Goal: Transaction & Acquisition: Book appointment/travel/reservation

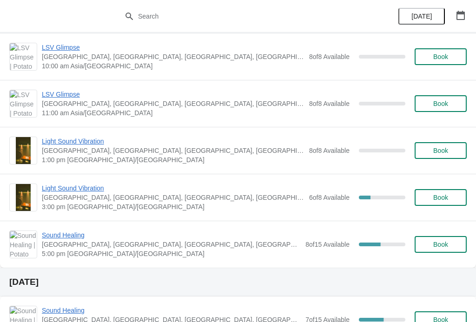
scroll to position [363, 0]
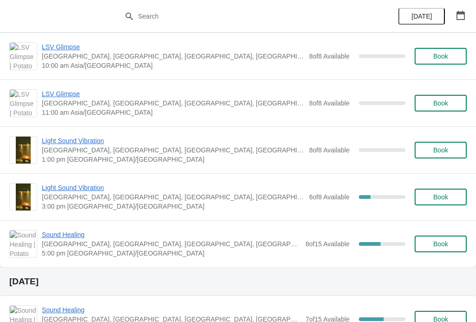
click at [447, 246] on span "Book" at bounding box center [440, 243] width 15 height 7
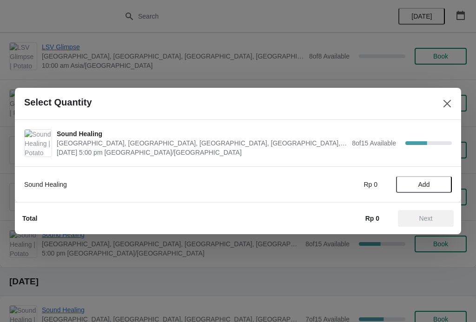
click at [435, 185] on span "Add" at bounding box center [423, 184] width 39 height 7
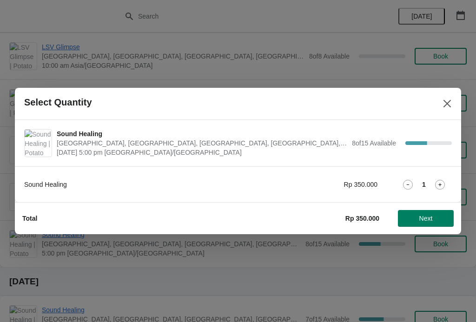
click at [440, 183] on icon at bounding box center [440, 185] width 10 height 10
click at [433, 214] on button "Next" at bounding box center [426, 218] width 56 height 17
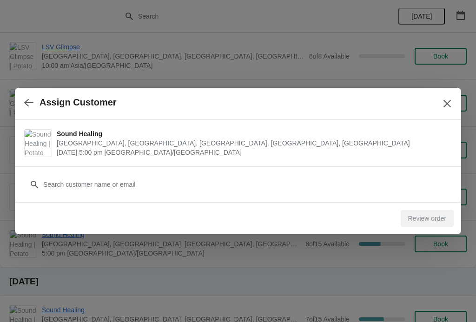
click at [424, 154] on span "[DATE] 5:00 pm [GEOGRAPHIC_DATA]/[GEOGRAPHIC_DATA]" at bounding box center [252, 152] width 391 height 9
click at [430, 146] on span "[GEOGRAPHIC_DATA], [GEOGRAPHIC_DATA], [GEOGRAPHIC_DATA], [GEOGRAPHIC_DATA], [GE…" at bounding box center [252, 143] width 391 height 9
click at [423, 199] on div "Customer" at bounding box center [238, 184] width 446 height 36
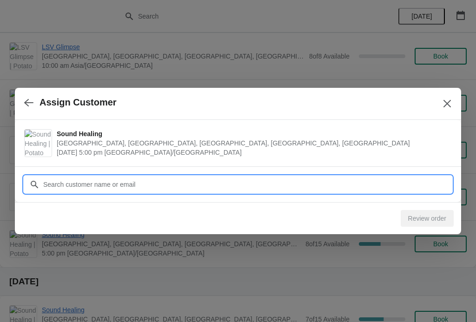
click at [208, 188] on input "Customer" at bounding box center [247, 184] width 409 height 17
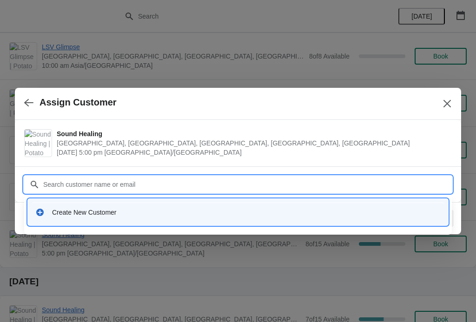
type input "Y"
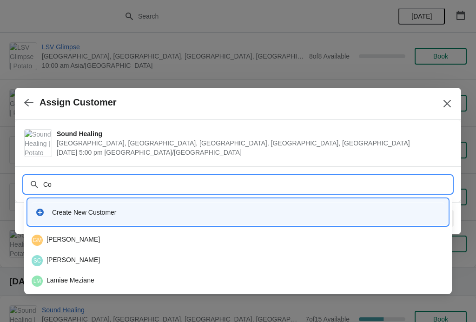
type input "C"
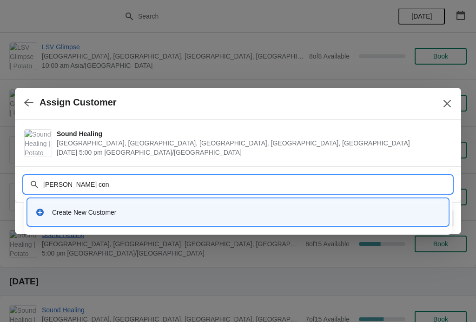
type input "[PERSON_NAME]"
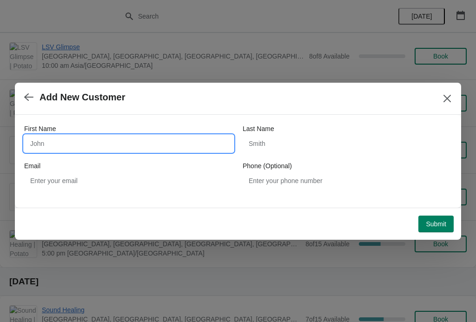
click at [187, 149] on input "First Name" at bounding box center [128, 143] width 209 height 17
type input "Cong"
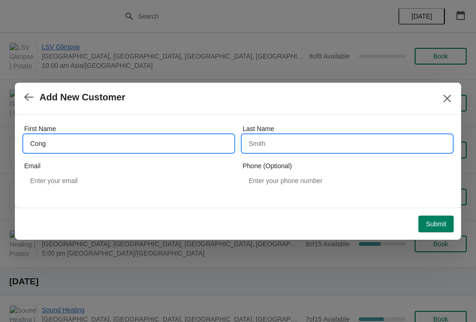
click at [301, 136] on input "Last Name" at bounding box center [347, 143] width 209 height 17
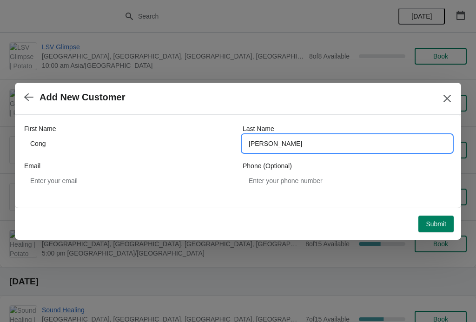
type input "[PERSON_NAME]"
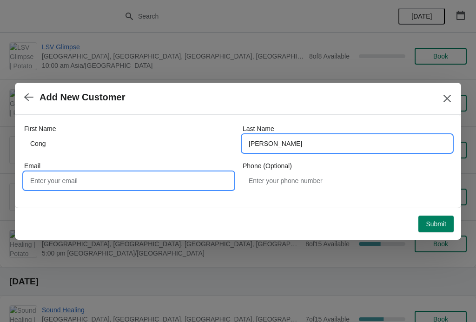
click at [143, 182] on input "Email" at bounding box center [128, 180] width 209 height 17
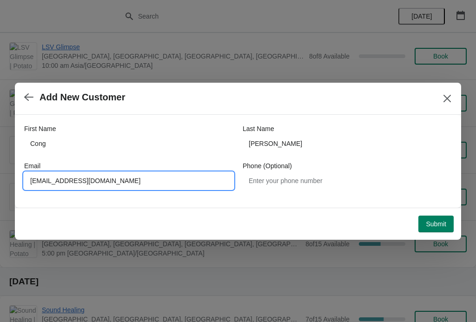
type input "[EMAIL_ADDRESS][DOMAIN_NAME]"
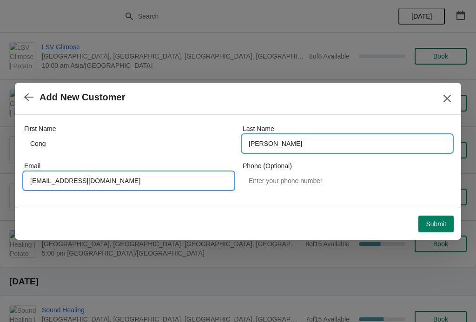
click at [313, 141] on input "[PERSON_NAME]" at bounding box center [347, 143] width 209 height 17
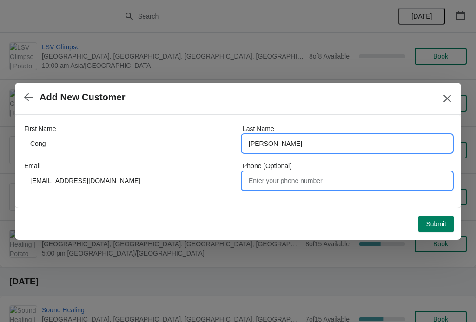
click at [356, 179] on input "Phone (Optional)" at bounding box center [347, 180] width 209 height 17
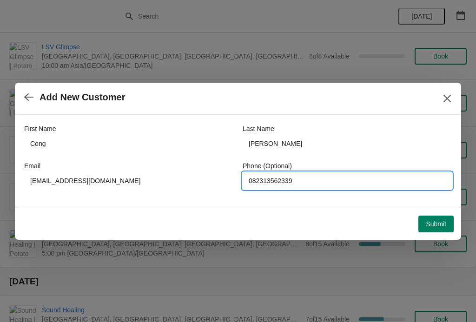
type input "082313562339"
click at [434, 195] on div "First Name Cong Last Name [PERSON_NAME] Email [EMAIL_ADDRESS][DOMAIN_NAME] Phon…" at bounding box center [238, 157] width 428 height 84
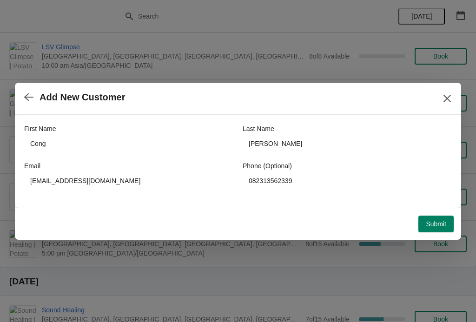
click at [439, 231] on button "Submit" at bounding box center [435, 224] width 35 height 17
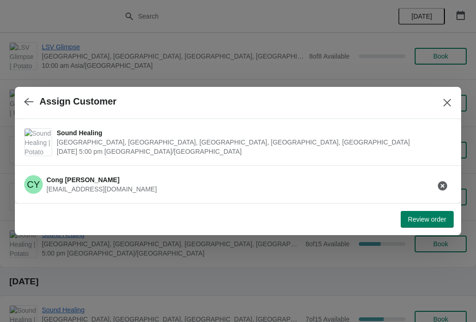
click at [428, 220] on span "Review order" at bounding box center [427, 219] width 38 height 7
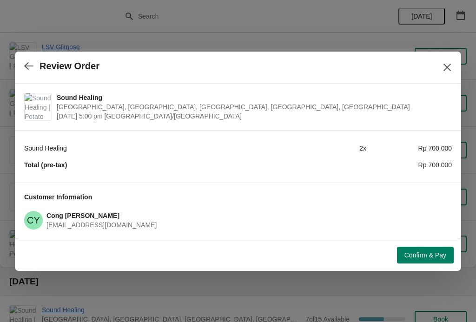
click at [439, 252] on span "Confirm & Pay" at bounding box center [425, 255] width 42 height 7
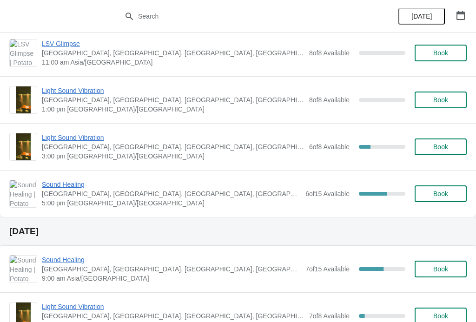
scroll to position [156, 0]
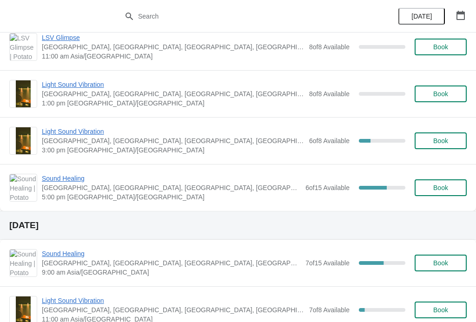
click at [219, 182] on span "Sound Healing" at bounding box center [171, 178] width 259 height 9
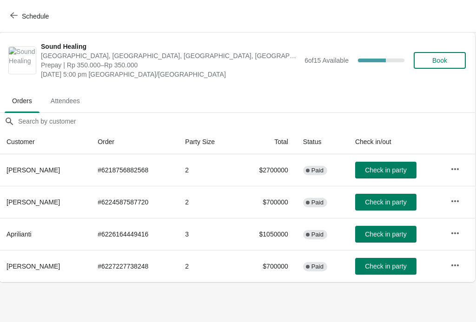
scroll to position [0, 0]
click at [5, 14] on button "Schedule" at bounding box center [31, 16] width 52 height 17
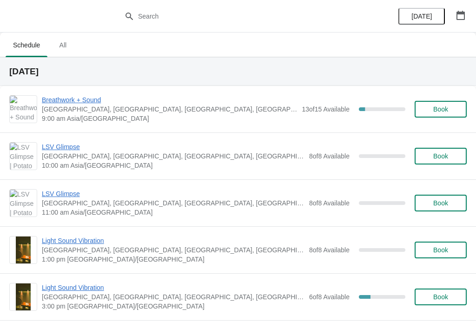
click at [441, 108] on span "Book" at bounding box center [440, 109] width 15 height 7
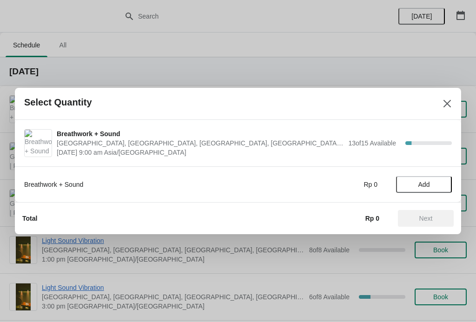
click at [435, 186] on span "Add" at bounding box center [423, 184] width 39 height 7
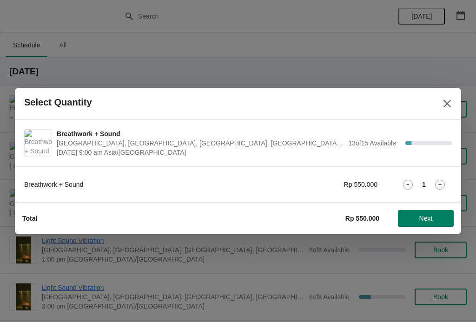
click at [427, 216] on span "Next" at bounding box center [425, 218] width 13 height 7
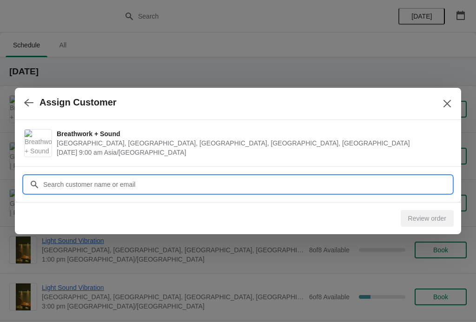
click at [277, 179] on input "Customer" at bounding box center [247, 184] width 409 height 17
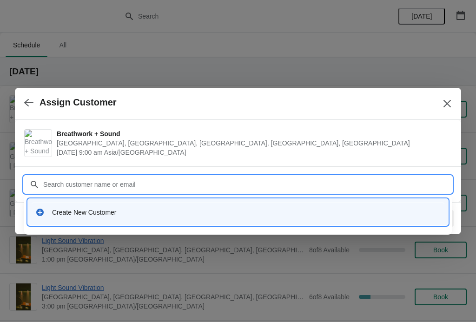
click at [188, 217] on div "Create New Customer" at bounding box center [246, 212] width 389 height 9
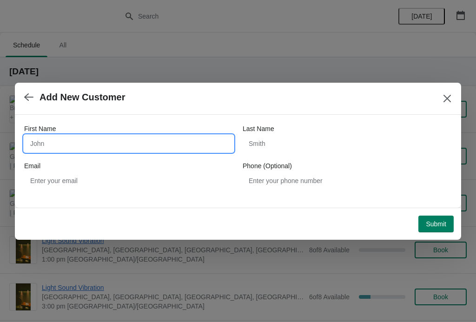
click at [175, 143] on input "First Name" at bounding box center [128, 143] width 209 height 17
click at [51, 143] on input "Cas Sandra" at bounding box center [128, 143] width 209 height 17
type input "Cassandra"
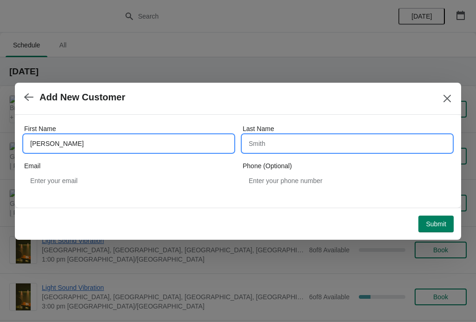
click at [293, 146] on input "Last Name" at bounding box center [347, 143] width 209 height 17
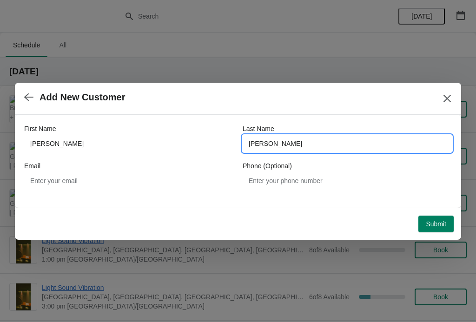
type input "Mendoza"
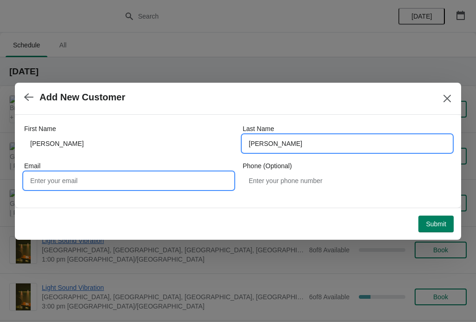
click at [131, 187] on input "Email" at bounding box center [128, 180] width 209 height 17
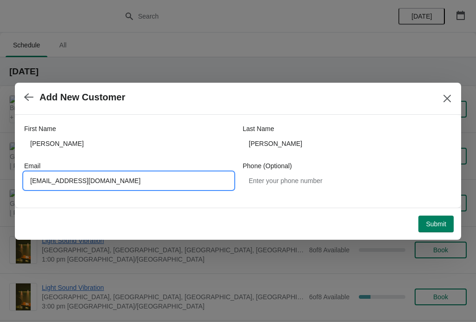
type input "Cassyalami@gmail.com"
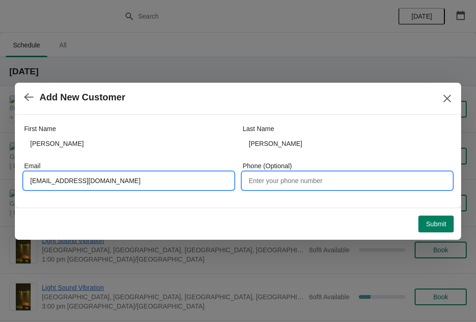
click at [310, 181] on input "Phone (Optional)" at bounding box center [347, 180] width 209 height 17
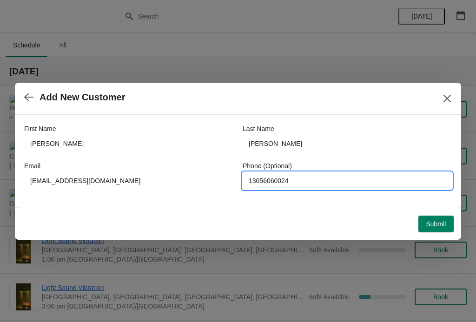
type input "13056060024"
click at [438, 219] on button "Submit" at bounding box center [435, 224] width 35 height 17
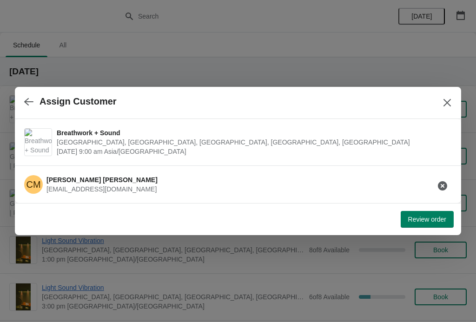
click at [433, 216] on span "Review order" at bounding box center [427, 219] width 38 height 7
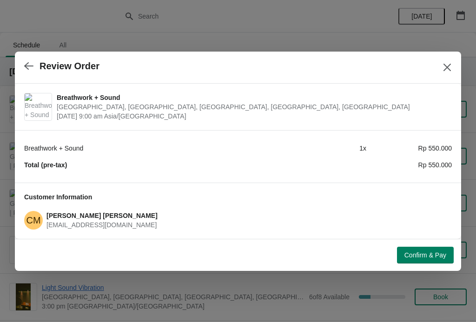
click at [430, 258] on span "Confirm & Pay" at bounding box center [425, 255] width 42 height 7
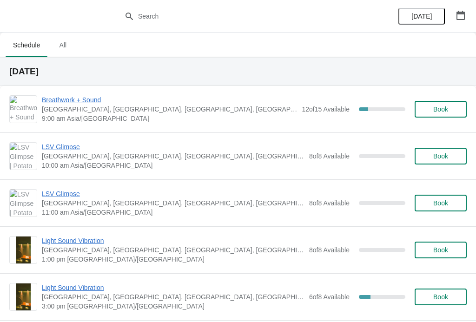
click at [291, 104] on span "Breathwork + Sound" at bounding box center [169, 99] width 255 height 9
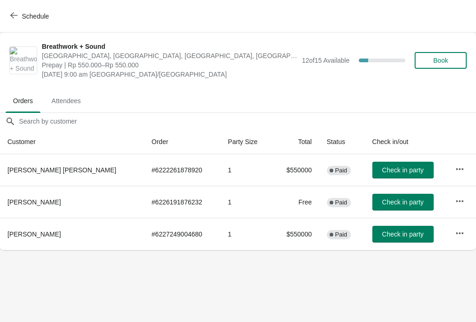
click at [7, 8] on button "Schedule" at bounding box center [31, 16] width 52 height 17
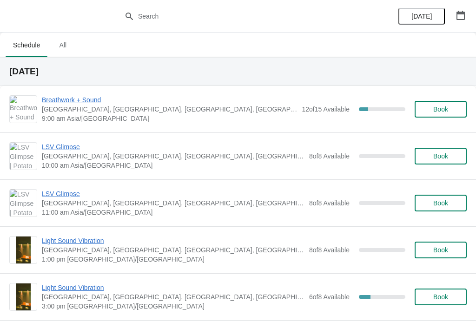
click at [166, 104] on span "Breathwork + Sound" at bounding box center [169, 99] width 255 height 9
click at [177, 97] on span "Breathwork + Sound" at bounding box center [169, 99] width 255 height 9
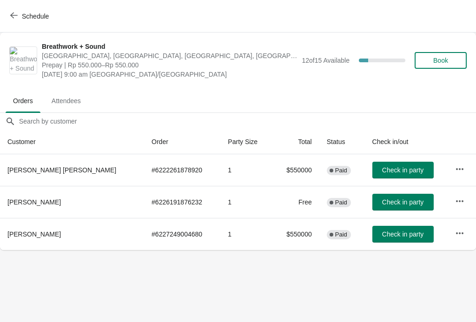
click at [398, 242] on button "Check in party" at bounding box center [402, 234] width 61 height 17
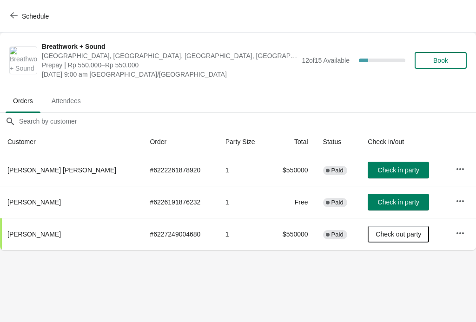
click at [394, 166] on span "Check in party" at bounding box center [398, 169] width 41 height 7
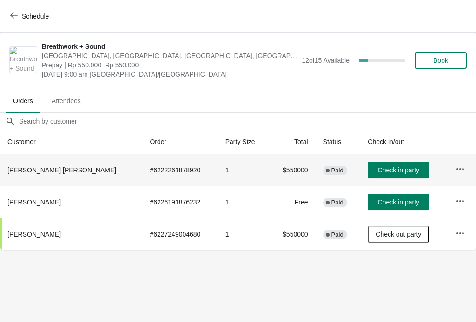
click at [399, 172] on span "Check in party" at bounding box center [398, 169] width 41 height 7
click at [395, 171] on span "Check in party" at bounding box center [398, 169] width 41 height 7
click at [380, 198] on button "Check in party" at bounding box center [398, 202] width 61 height 17
